Goal: Task Accomplishment & Management: Manage account settings

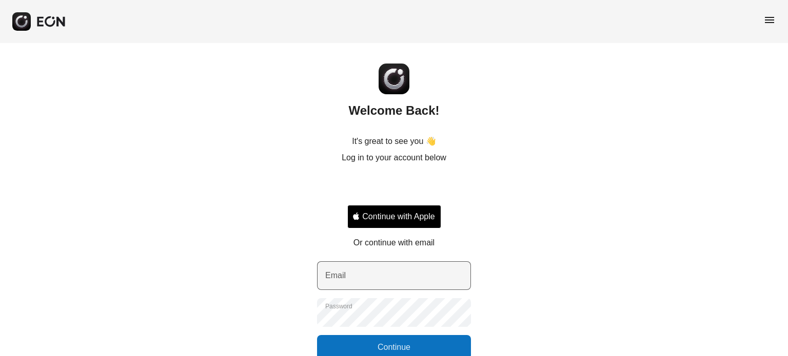
drag, startPoint x: 388, startPoint y: 291, endPoint x: 388, endPoint y: 283, distance: 8.2
click at [388, 290] on div "Email Password Continue" at bounding box center [394, 311] width 154 height 98
click at [388, 283] on input "Email" at bounding box center [394, 276] width 154 height 29
type input "**********"
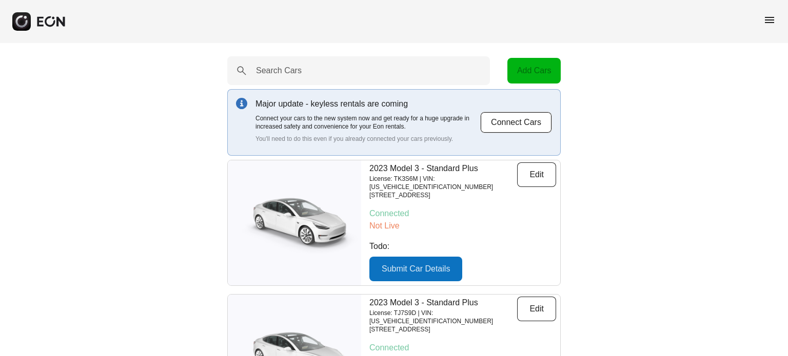
click at [763, 20] on span "menu" at bounding box center [769, 20] width 12 height 12
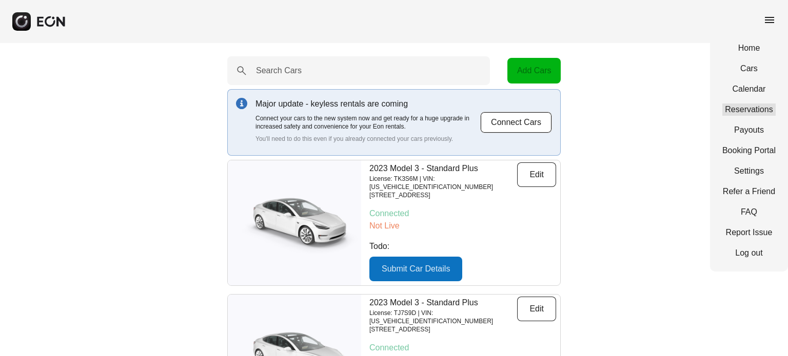
click at [751, 109] on link "Reservations" at bounding box center [748, 110] width 53 height 12
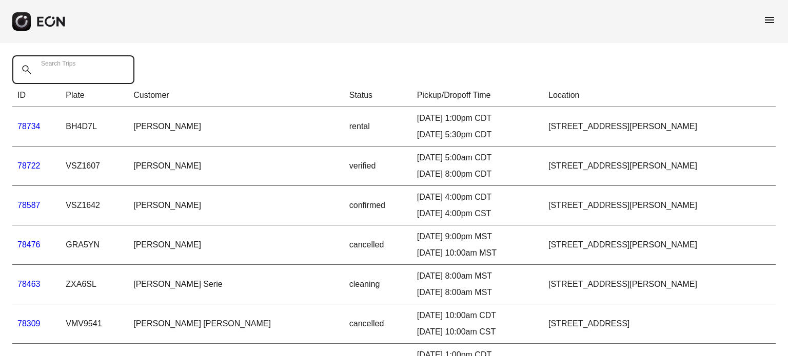
click at [91, 72] on Trips "Search Trips" at bounding box center [73, 69] width 122 height 29
paste Trips "*****"
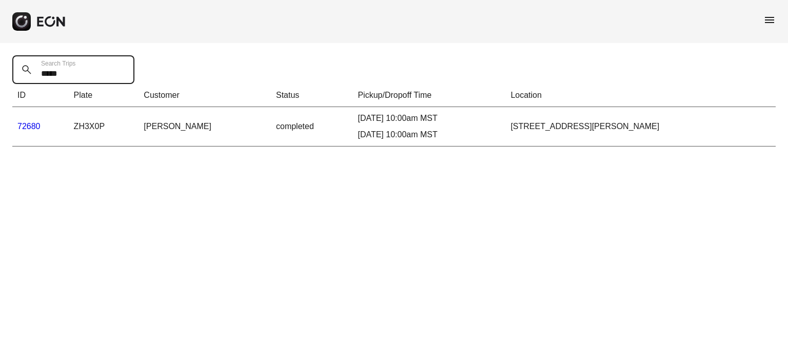
type Trips "*****"
click at [31, 126] on link "72680" at bounding box center [28, 126] width 23 height 9
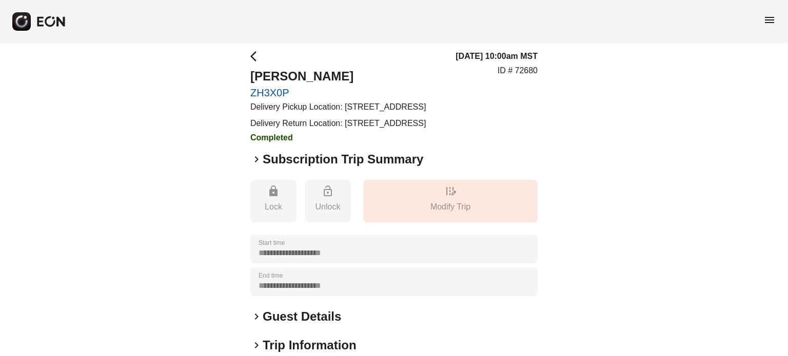
scroll to position [195, 0]
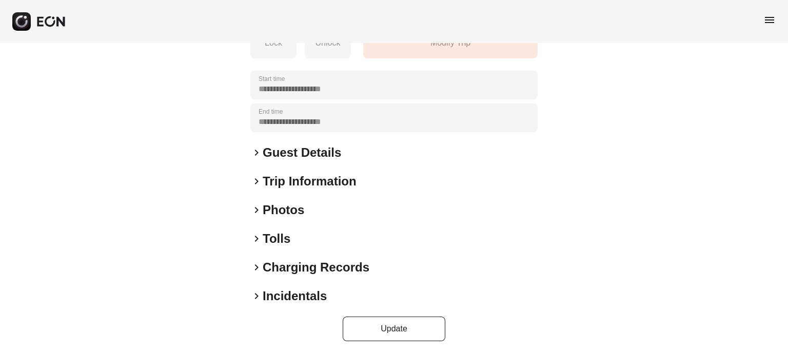
click at [295, 265] on h2 "Charging Records" at bounding box center [316, 267] width 107 height 16
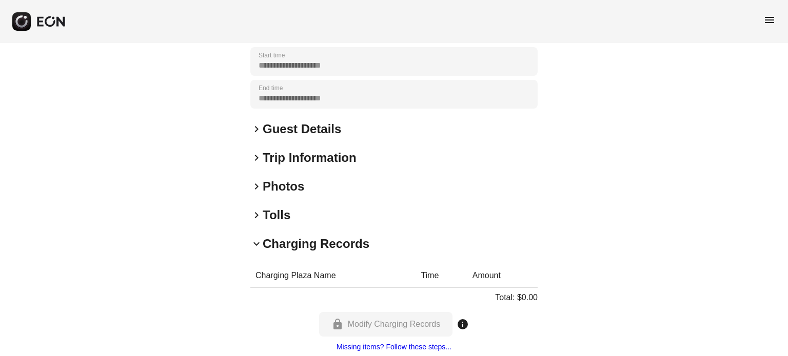
scroll to position [297, 0]
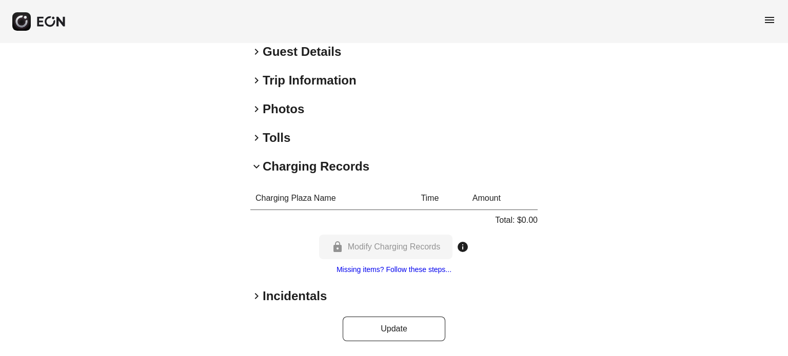
click at [328, 297] on div "keyboard_arrow_right Incidentals" at bounding box center [393, 296] width 287 height 16
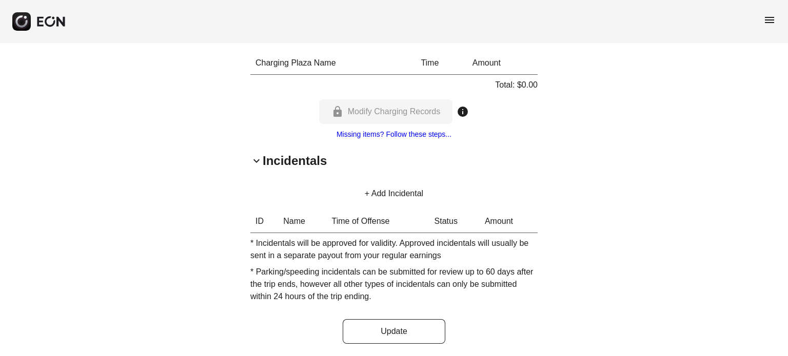
scroll to position [435, 0]
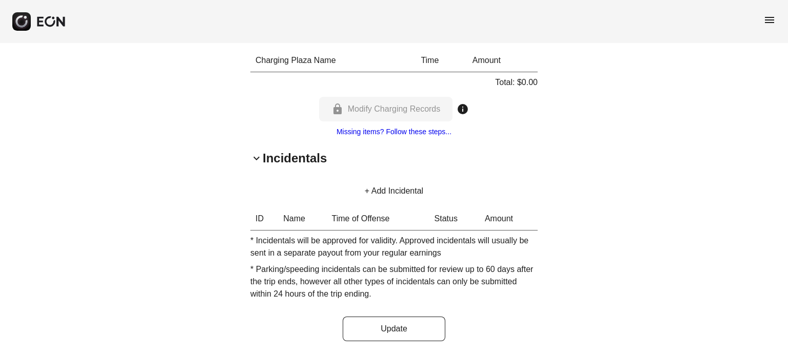
click at [388, 199] on button "+ Add Incidental" at bounding box center [393, 191] width 83 height 25
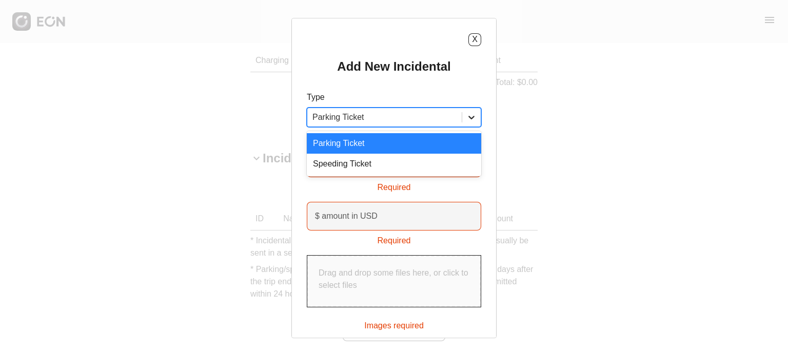
click at [472, 116] on icon at bounding box center [471, 117] width 10 height 10
click at [470, 38] on button "X" at bounding box center [474, 39] width 13 height 13
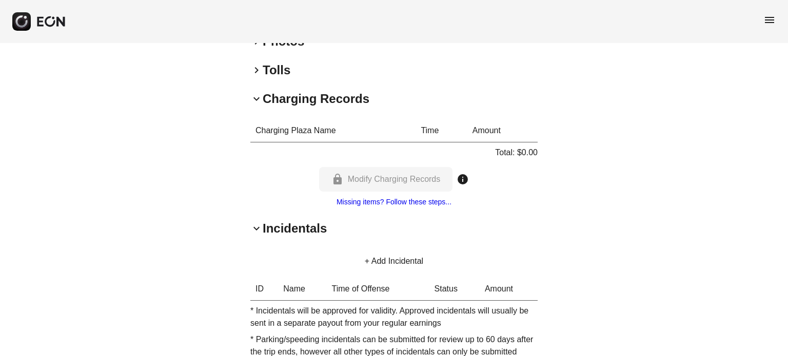
scroll to position [230, 0]
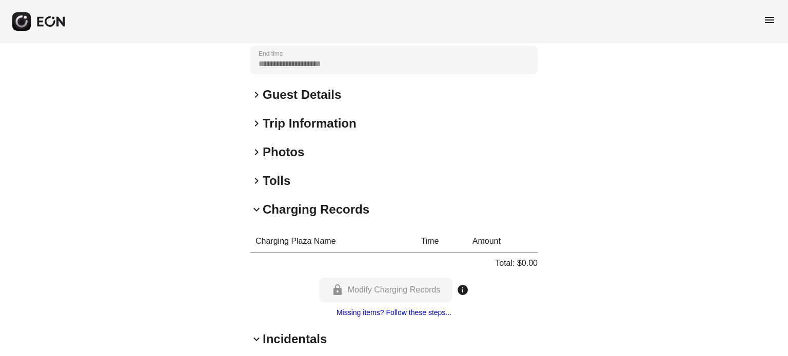
click at [301, 160] on h2 "Photos" at bounding box center [284, 152] width 42 height 16
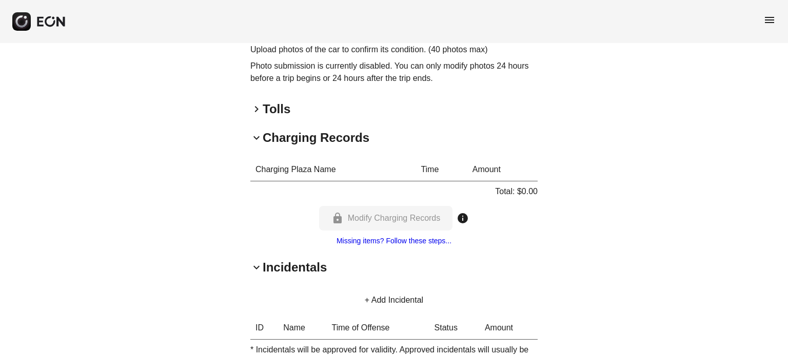
scroll to position [435, 0]
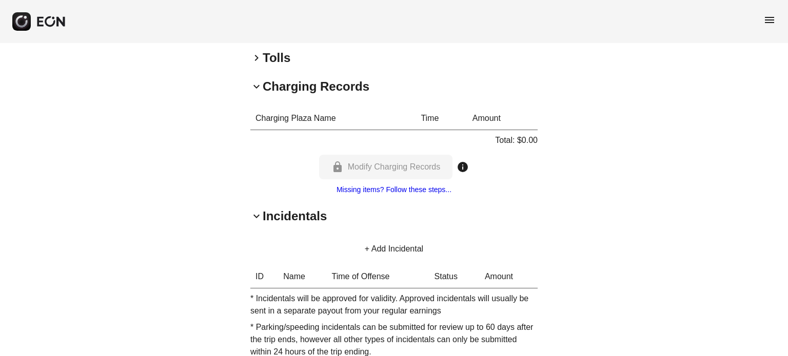
click at [392, 179] on div "lock Modify Charging Records info" at bounding box center [394, 167] width 150 height 25
click at [283, 95] on h2 "Charging Records" at bounding box center [316, 86] width 107 height 16
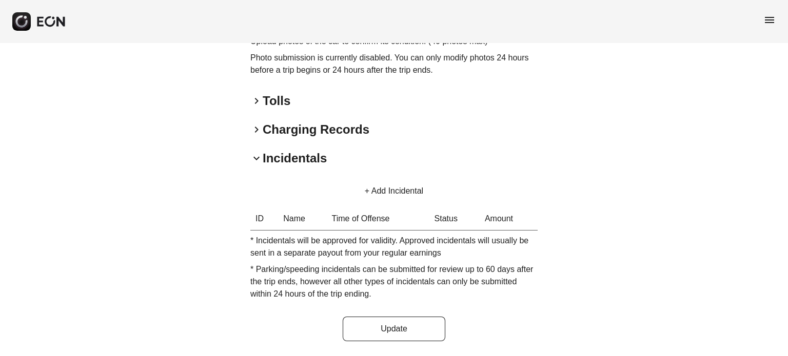
click at [383, 188] on button "+ Add Incidental" at bounding box center [393, 191] width 83 height 25
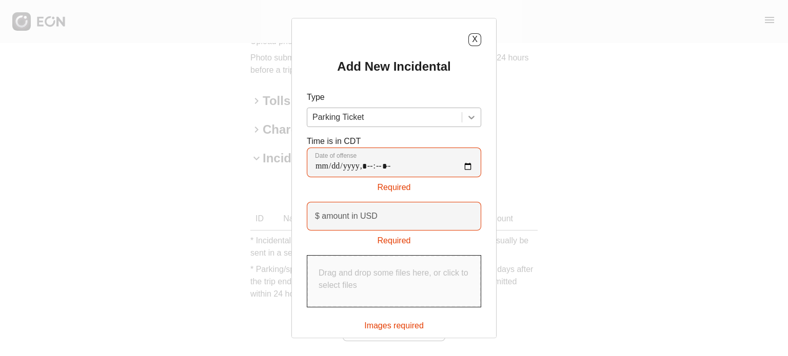
click at [466, 111] on div at bounding box center [471, 117] width 18 height 18
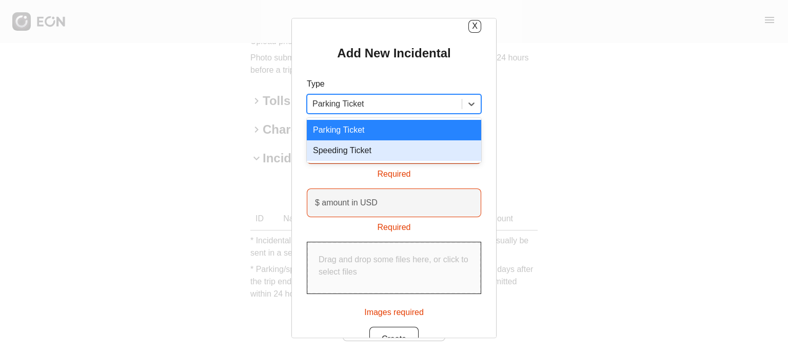
scroll to position [0, 0]
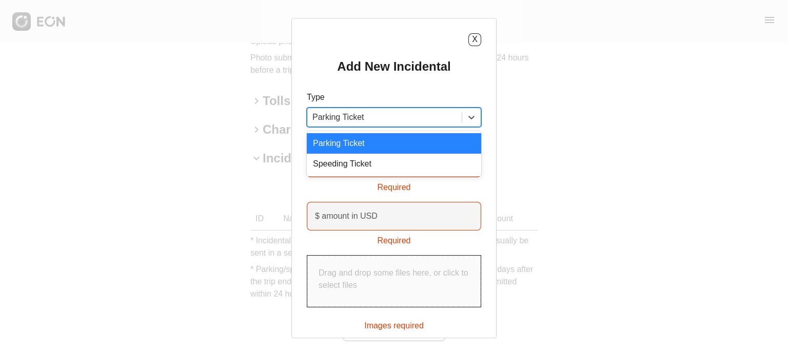
click at [552, 137] on div "X Add New Incidental Type 2 results available. Use Up and Down to choose option…" at bounding box center [394, 178] width 788 height 356
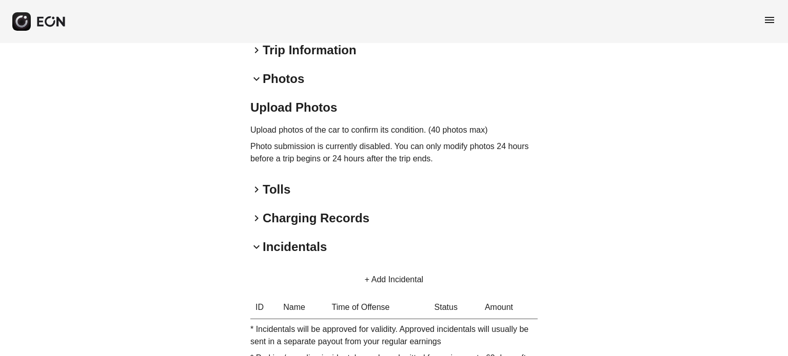
scroll to position [159, 0]
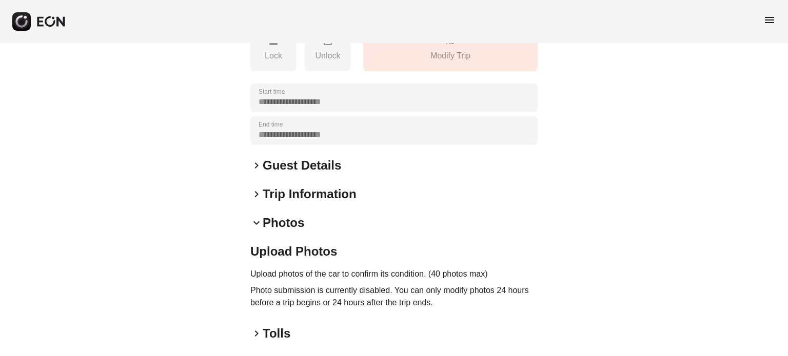
click at [267, 231] on h2 "Photos" at bounding box center [284, 223] width 42 height 16
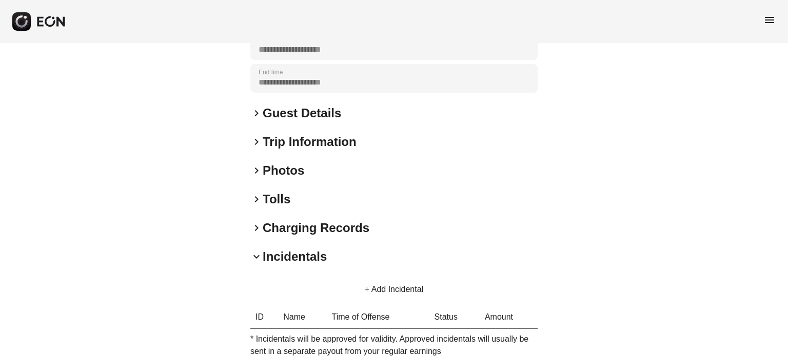
scroll to position [262, 0]
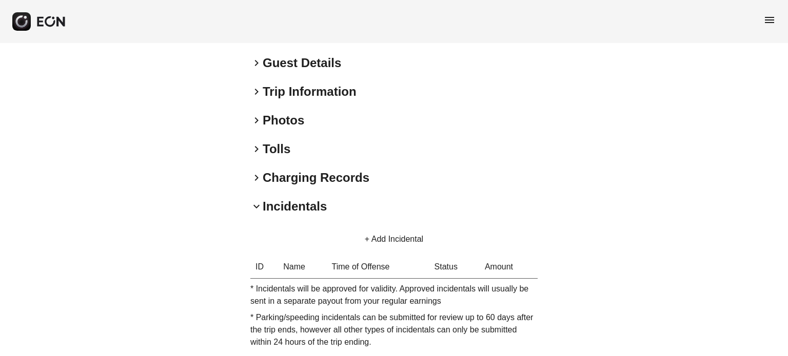
click at [274, 134] on div "**********" at bounding box center [393, 92] width 287 height 593
click at [273, 129] on h2 "Photos" at bounding box center [284, 120] width 42 height 16
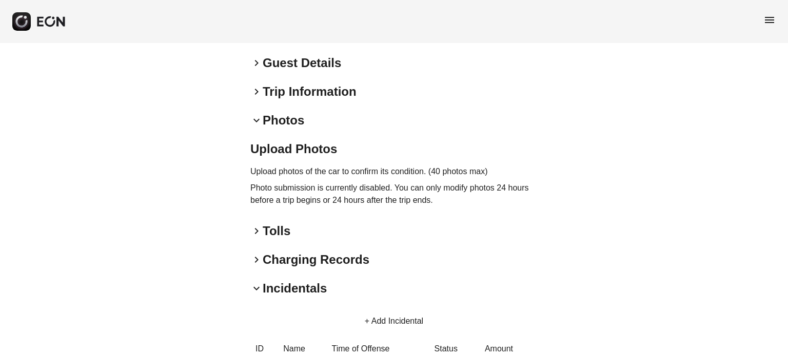
click at [416, 178] on p "Upload photos of the car to confirm its condition. (40 photos max)" at bounding box center [393, 172] width 287 height 12
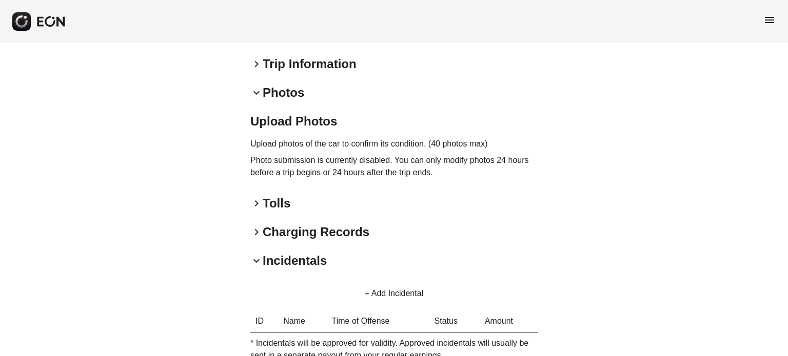
scroll to position [364, 0]
